Goal: Communication & Community: Answer question/provide support

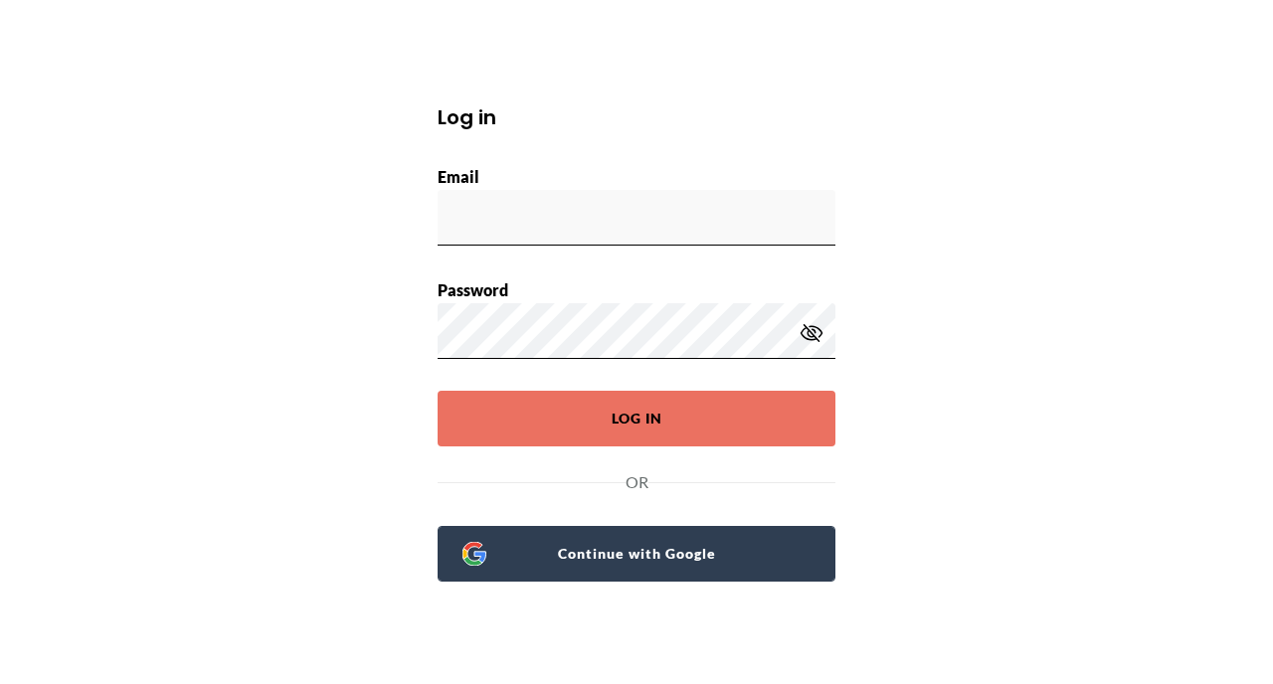
click at [642, 559] on span "Continue with Google" at bounding box center [648, 554] width 324 height 28
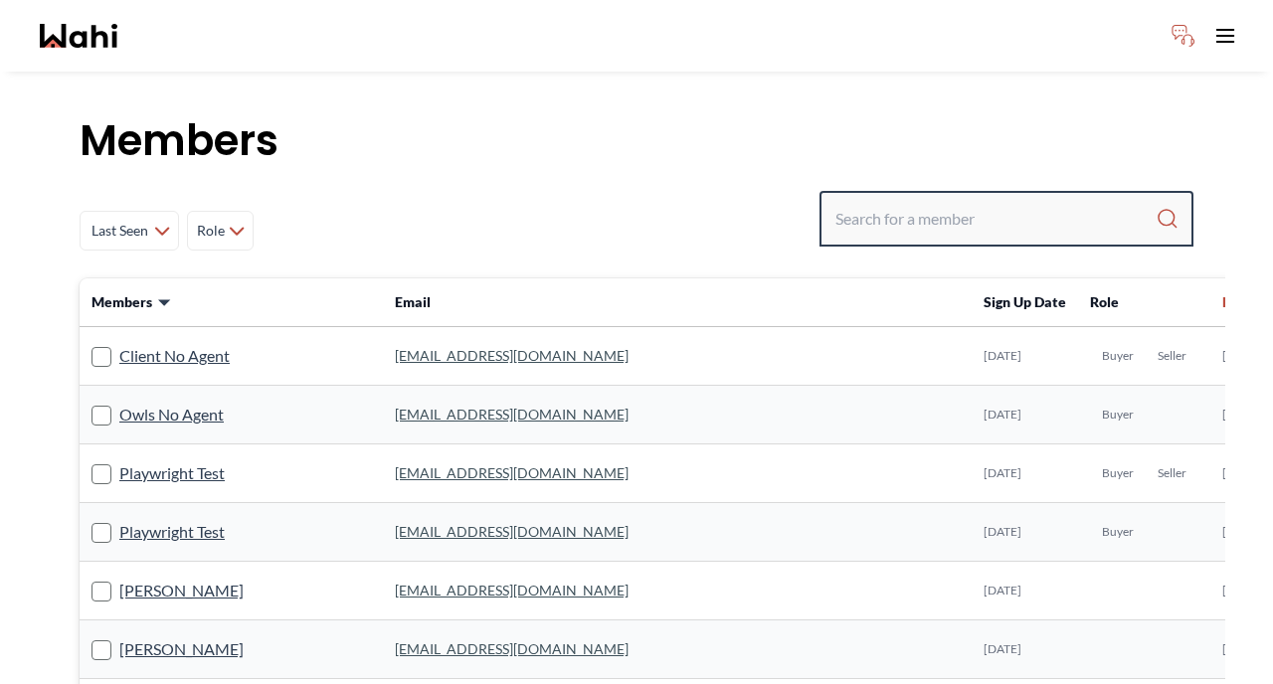
click at [929, 217] on input "Search input" at bounding box center [995, 219] width 320 height 36
type input "[PERSON_NAME]"
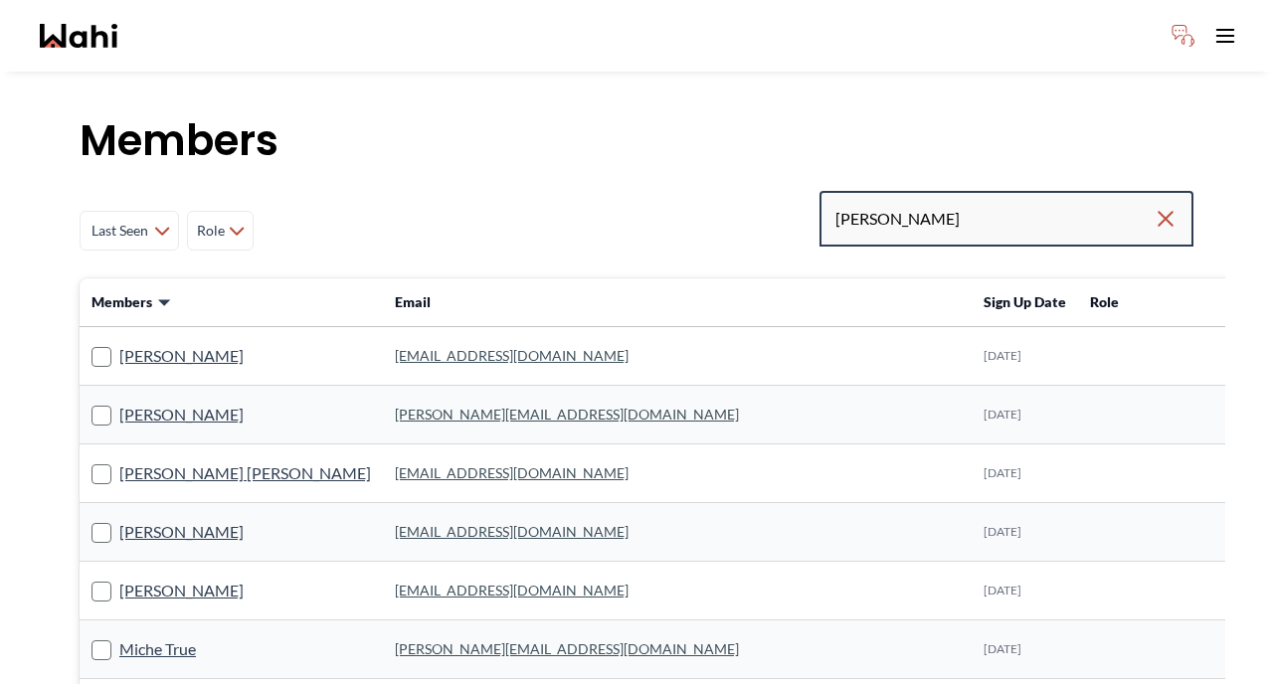
click at [1037, 224] on input "[PERSON_NAME]" at bounding box center [994, 219] width 318 height 36
type input "[PERSON_NAME]"
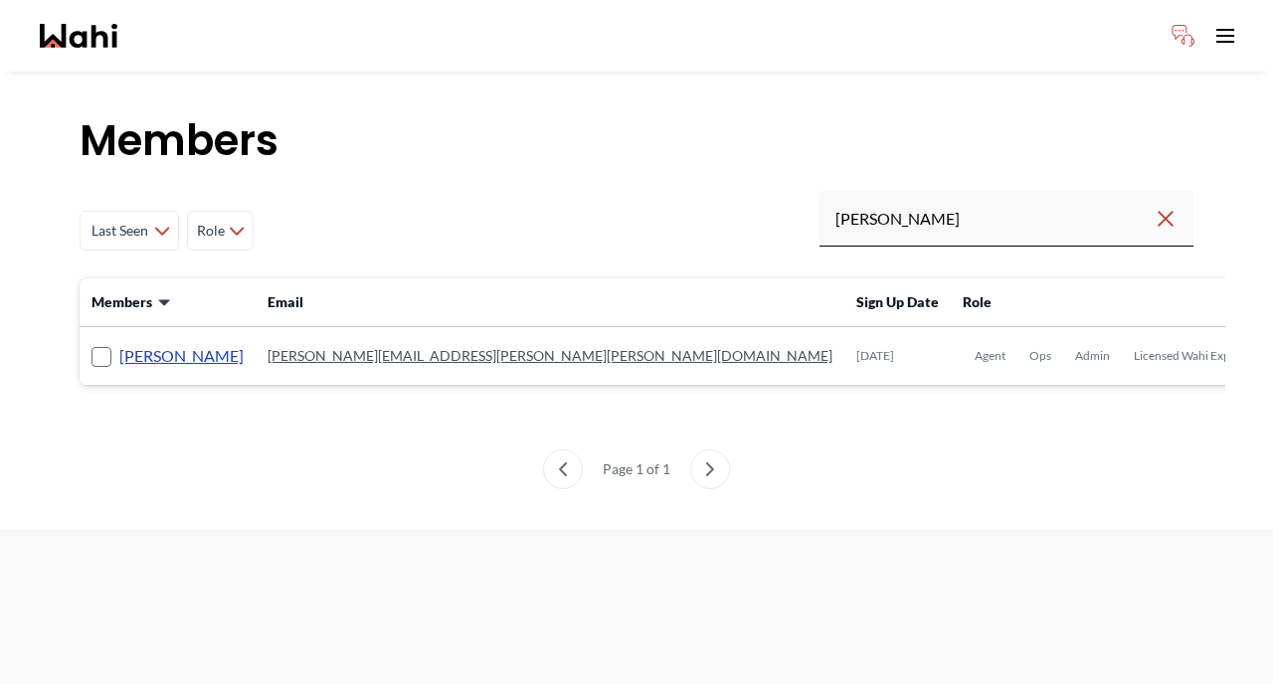
click at [178, 352] on link "[PERSON_NAME]" at bounding box center [181, 356] width 124 height 26
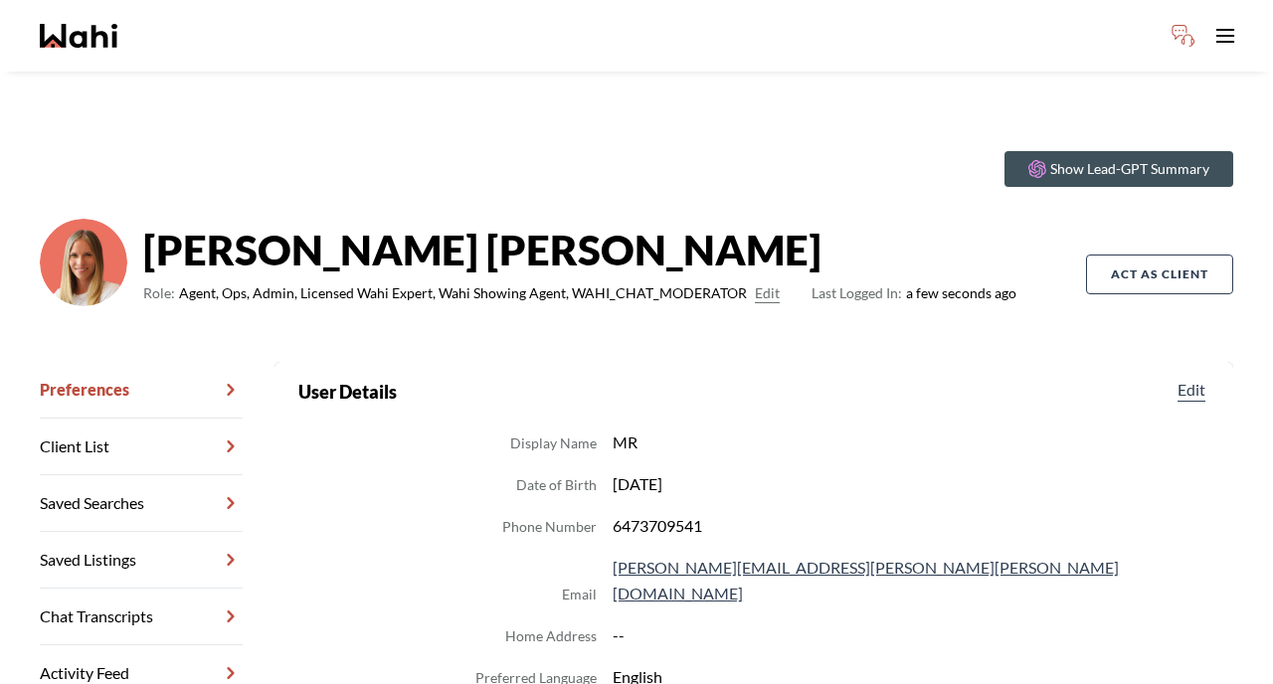
click at [159, 593] on link "Chat Transcripts" at bounding box center [141, 617] width 203 height 57
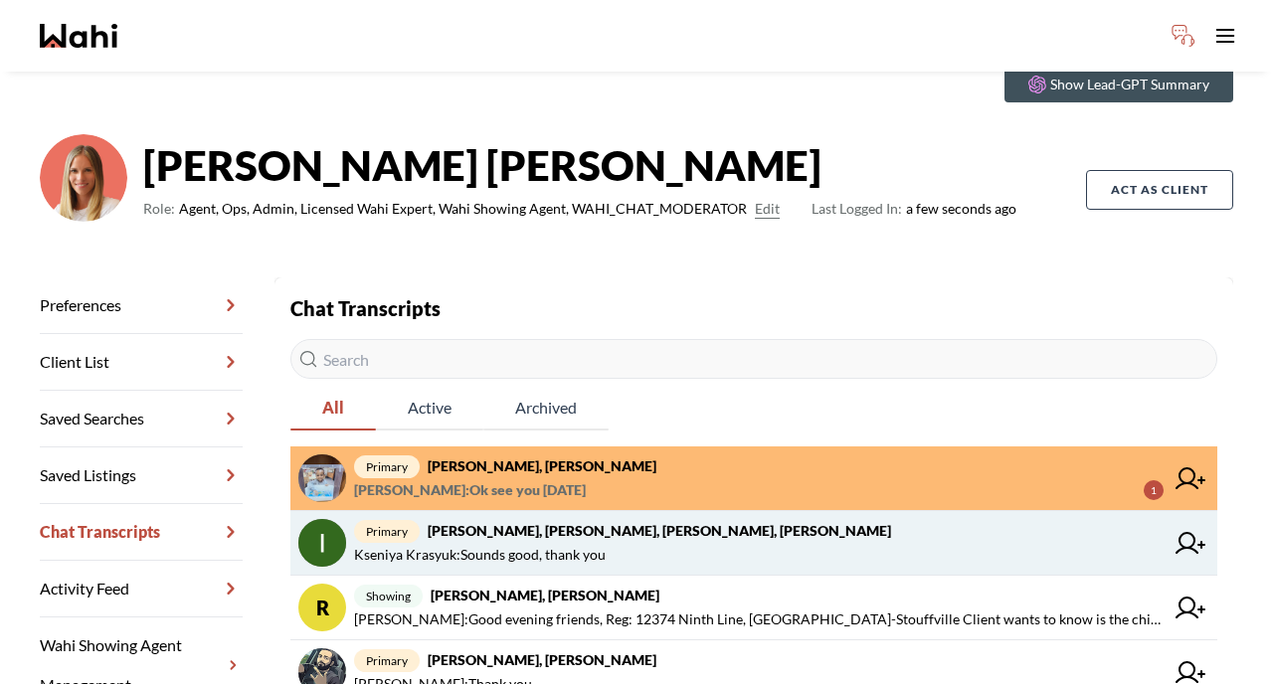
click at [483, 551] on span "[PERSON_NAME] : Sounds good, thank you" at bounding box center [480, 555] width 252 height 24
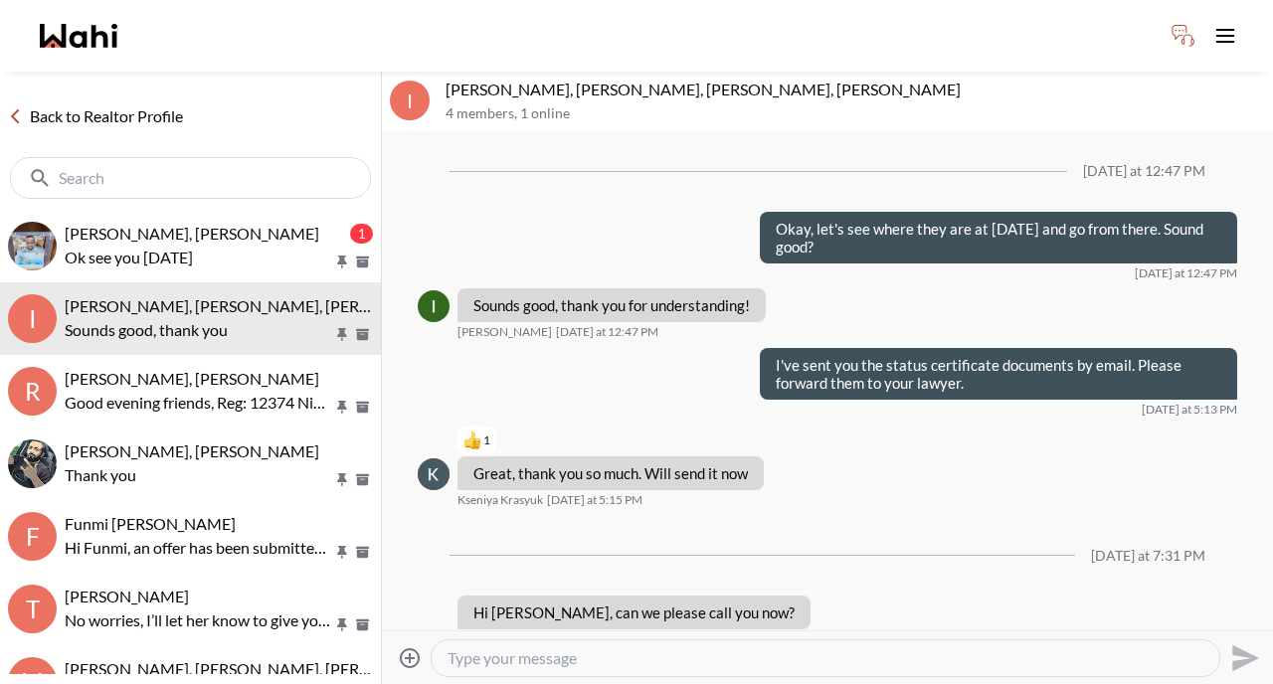
scroll to position [1512, 0]
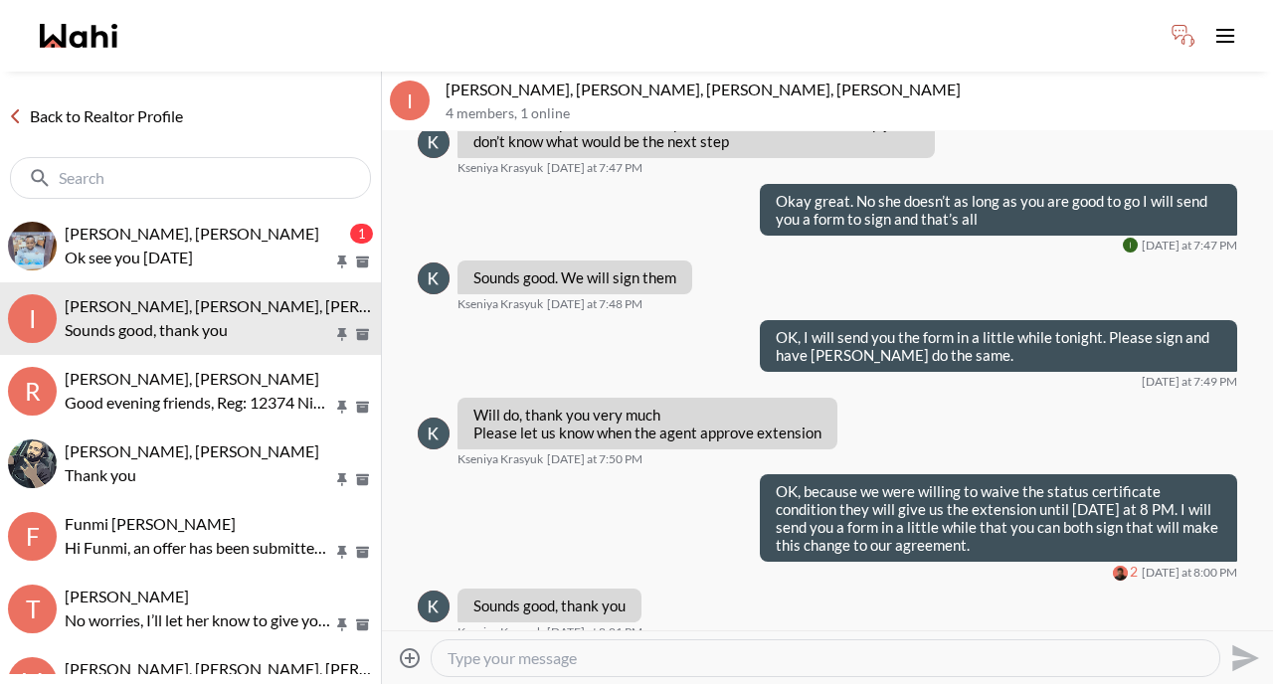
click at [489, 653] on textarea "Type your message" at bounding box center [826, 658] width 756 height 20
type textarea "I've sent you the form."
